Goal: Information Seeking & Learning: Learn about a topic

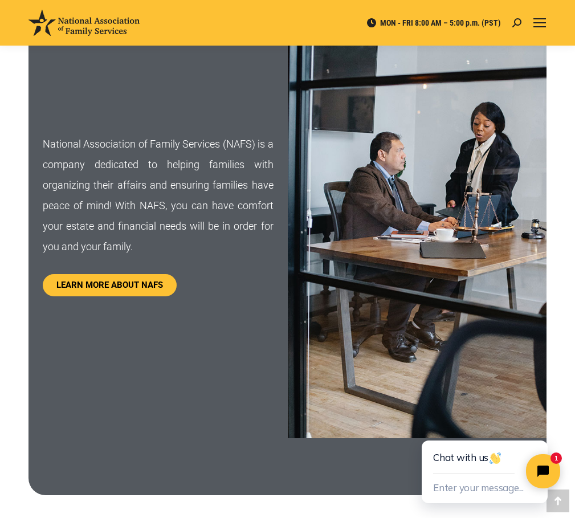
scroll to position [630, 0]
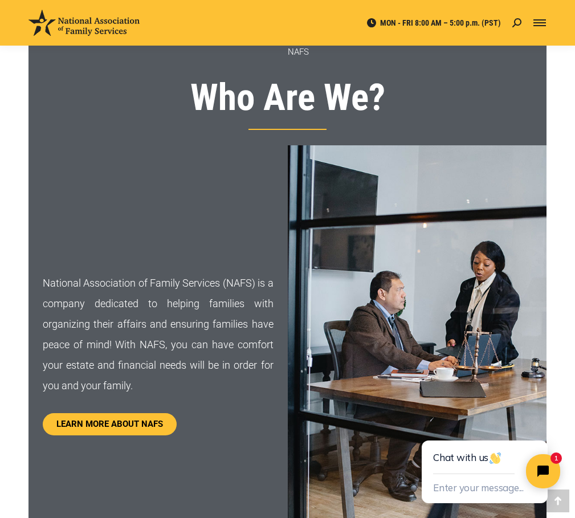
click at [541, 16] on link "Mobile menu icon" at bounding box center [540, 23] width 14 height 14
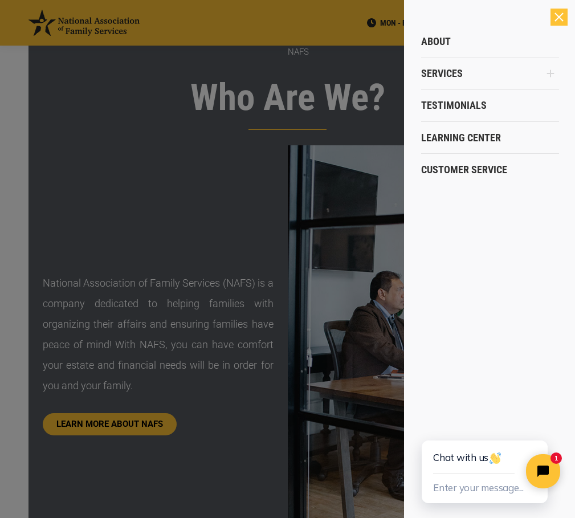
click at [554, 75] on icon "Main Menu" at bounding box center [550, 73] width 9 height 9
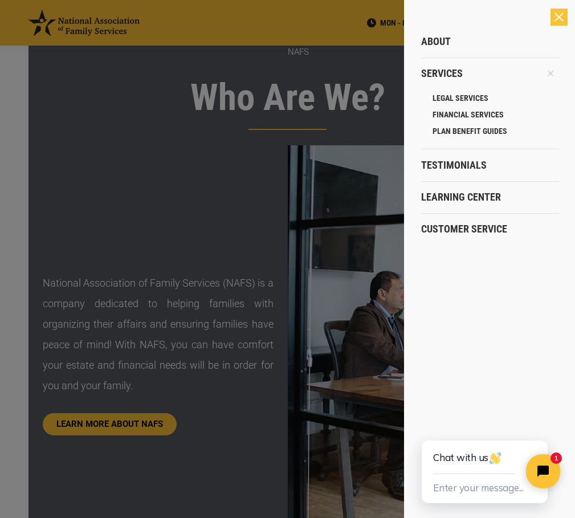
click at [554, 75] on icon "Main Menu" at bounding box center [550, 73] width 13 height 13
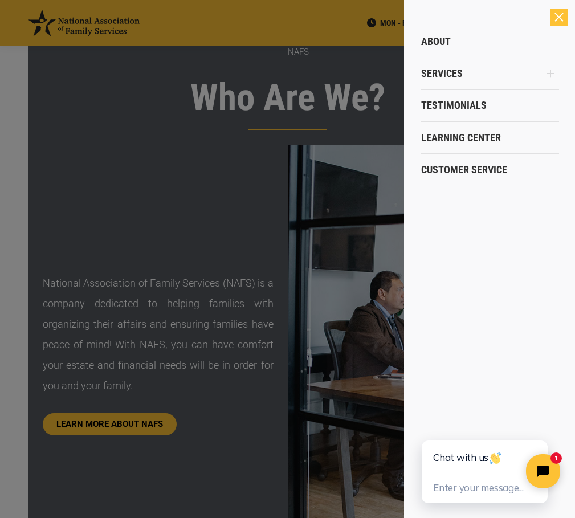
click at [554, 75] on icon "Main Menu" at bounding box center [550, 73] width 9 height 9
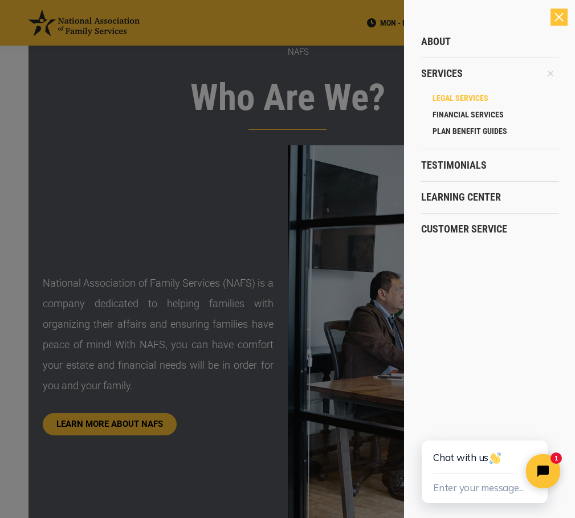
click at [481, 97] on span "LEGAL SERVICES" at bounding box center [461, 98] width 56 height 10
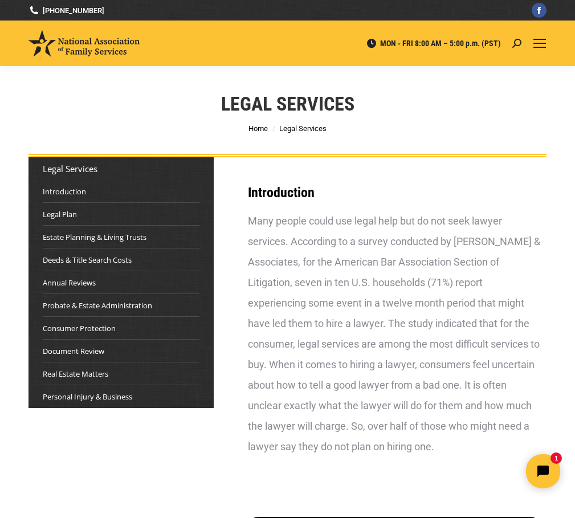
click at [547, 40] on div "MON - FRI 8:00 AM – 5:00 p.m. (PST) Search: Go! Search: Go!" at bounding box center [287, 44] width 575 height 46
click at [537, 40] on span "Mobile menu icon" at bounding box center [540, 40] width 13 height 1
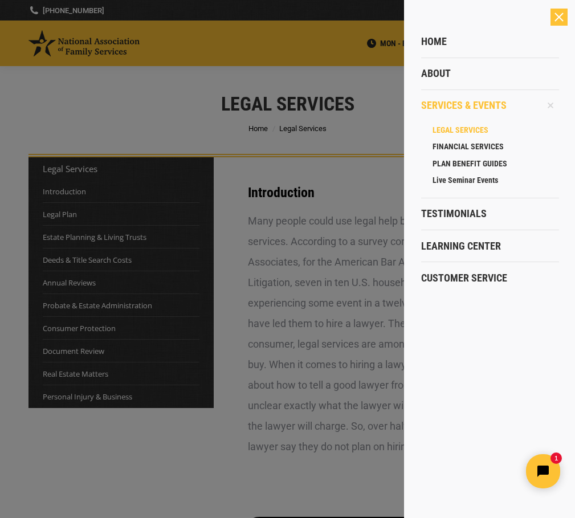
click at [286, 298] on div at bounding box center [287, 259] width 575 height 518
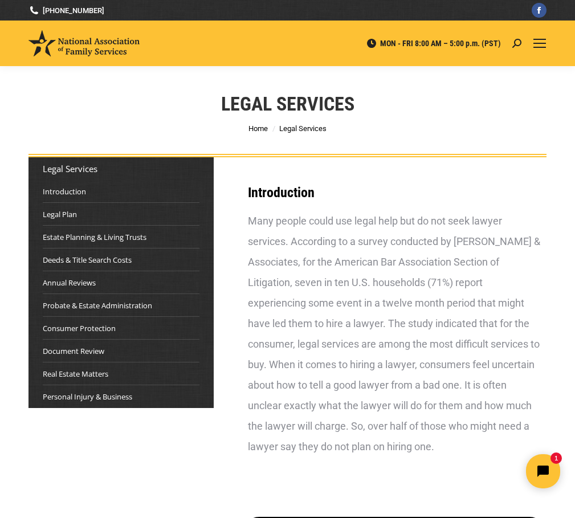
click at [76, 39] on img at bounding box center [84, 43] width 111 height 26
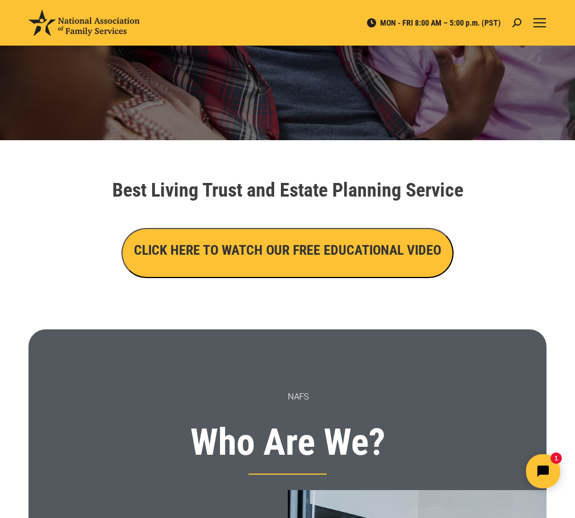
scroll to position [228, 0]
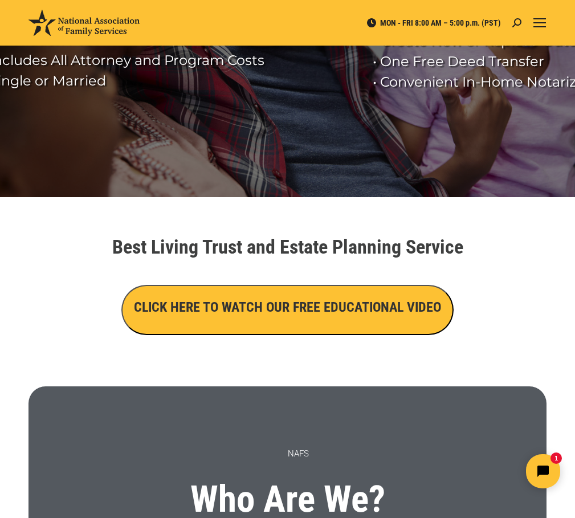
click at [327, 303] on h3 "CLICK HERE TO WATCH OUR FREE EDUCATIONAL VIDEO" at bounding box center [287, 307] width 307 height 19
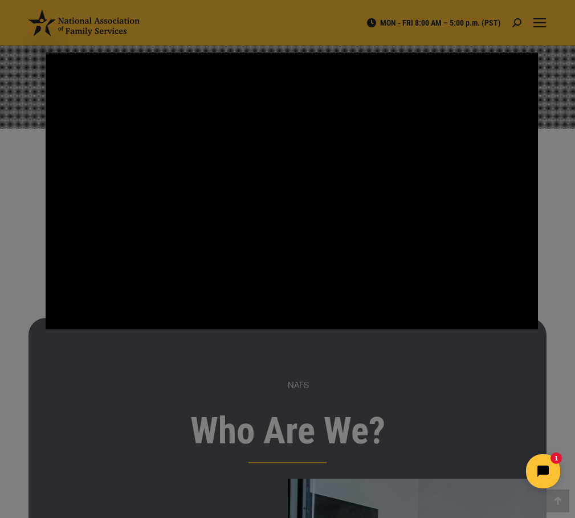
scroll to position [171, 0]
